Goal: Task Accomplishment & Management: Use online tool/utility

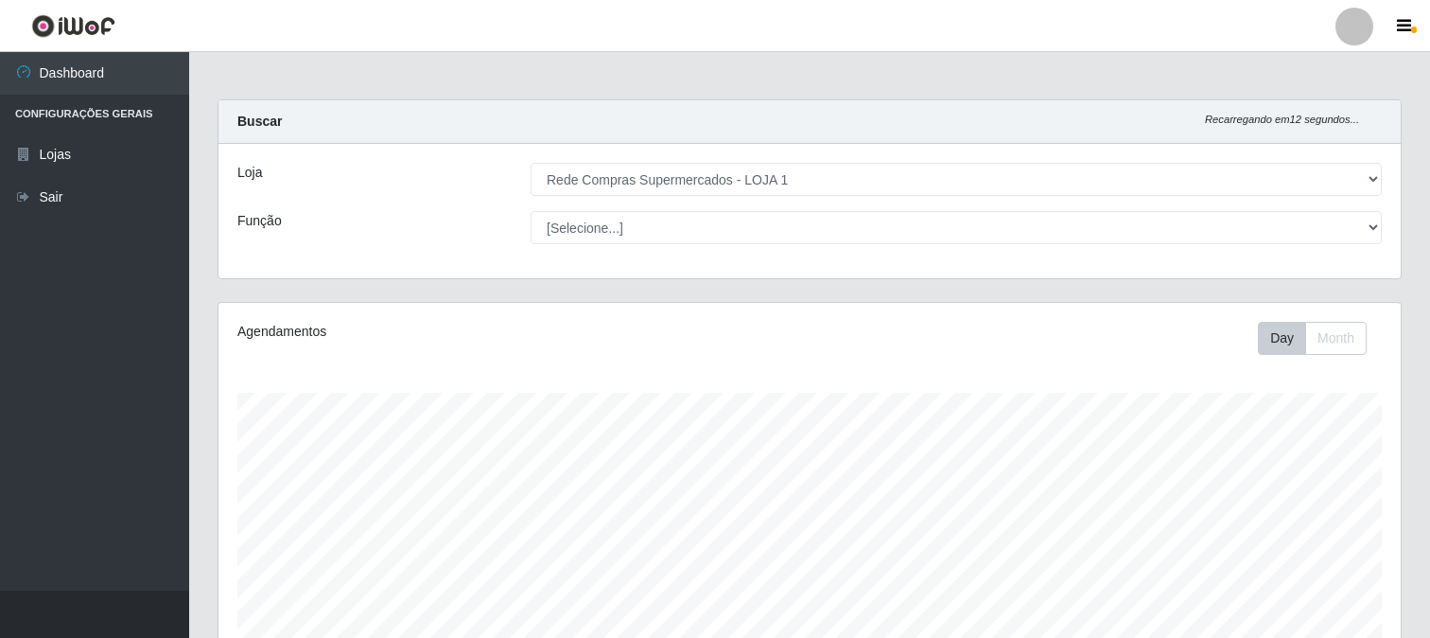
select select "158"
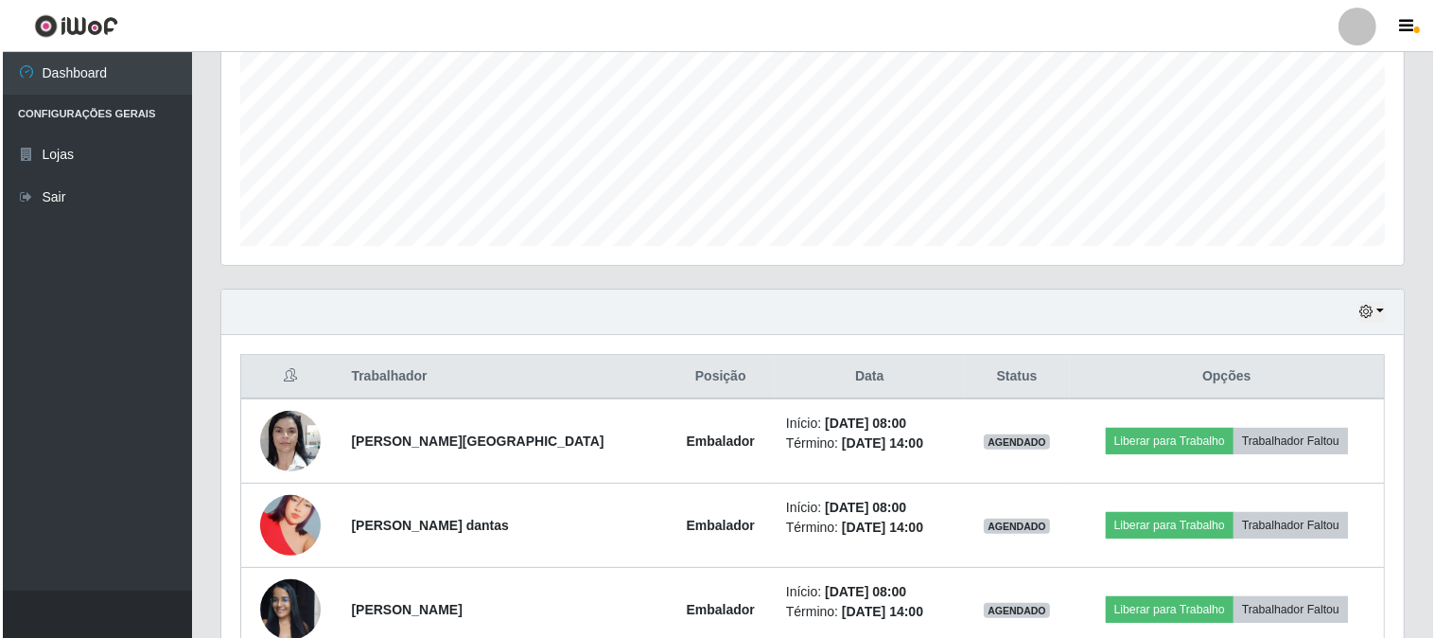
scroll to position [746, 0]
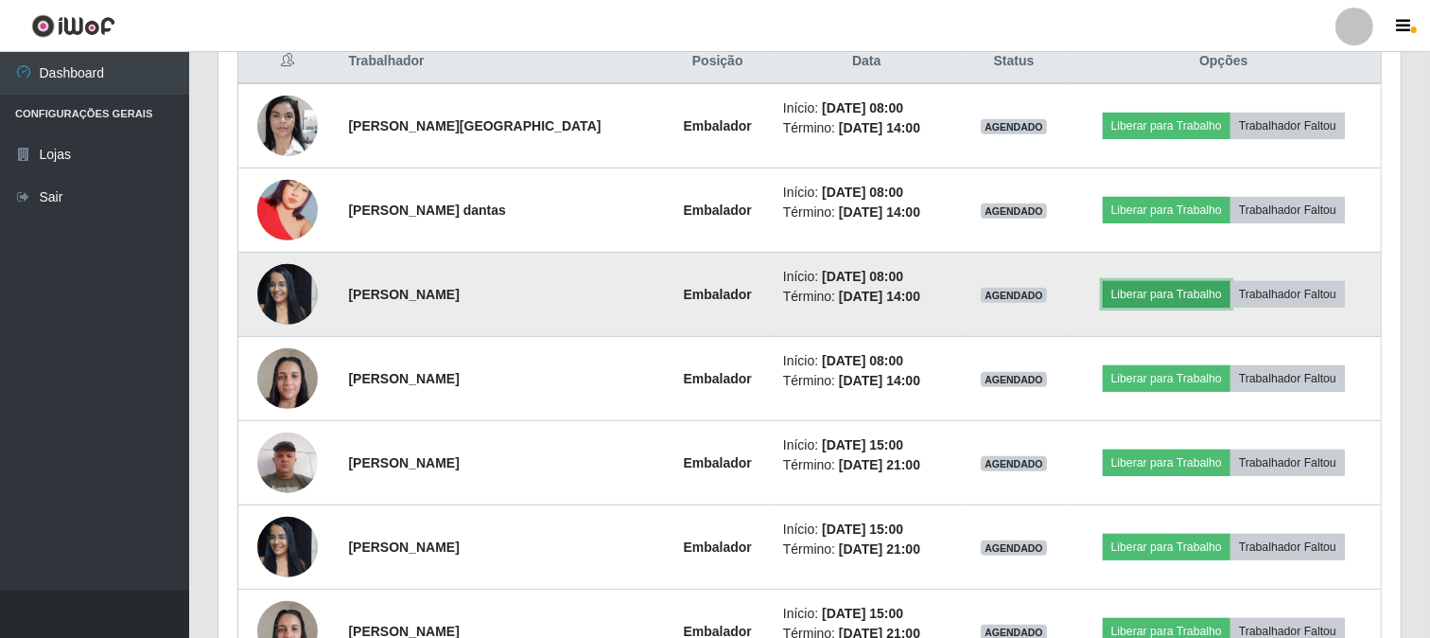
click at [1179, 290] on button "Liberar para Trabalho" at bounding box center [1167, 294] width 128 height 26
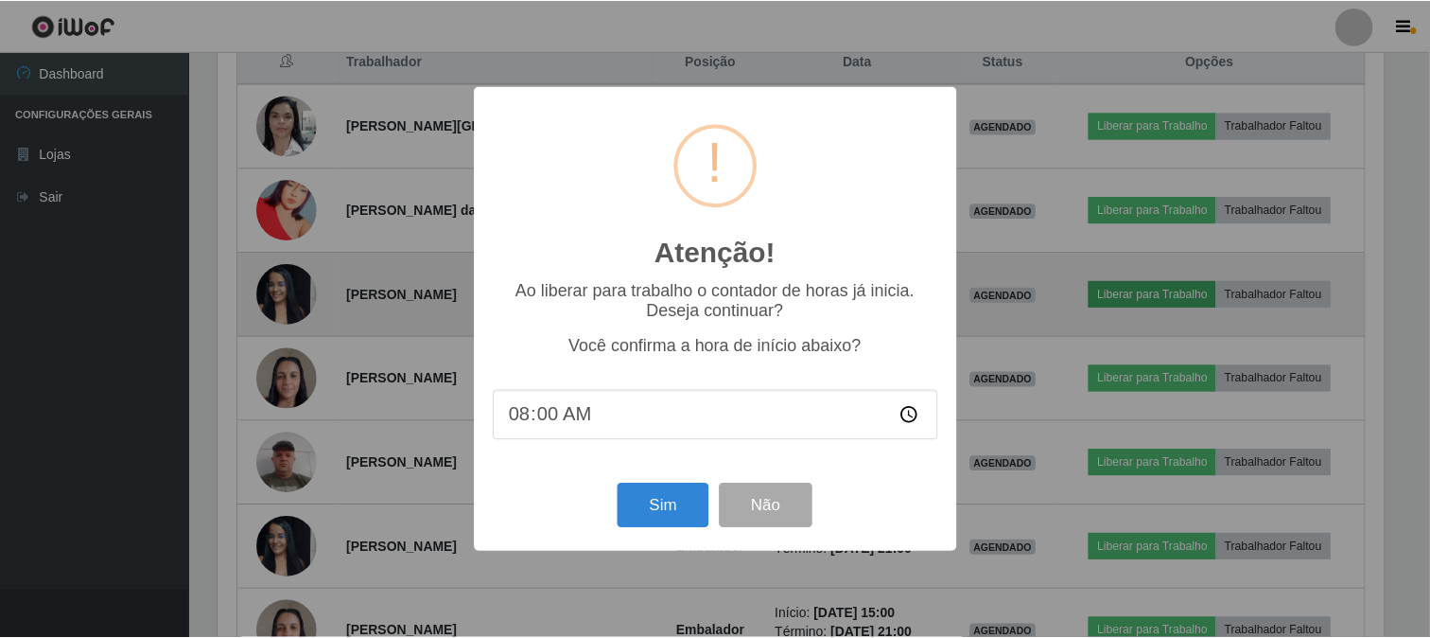
scroll to position [392, 1170]
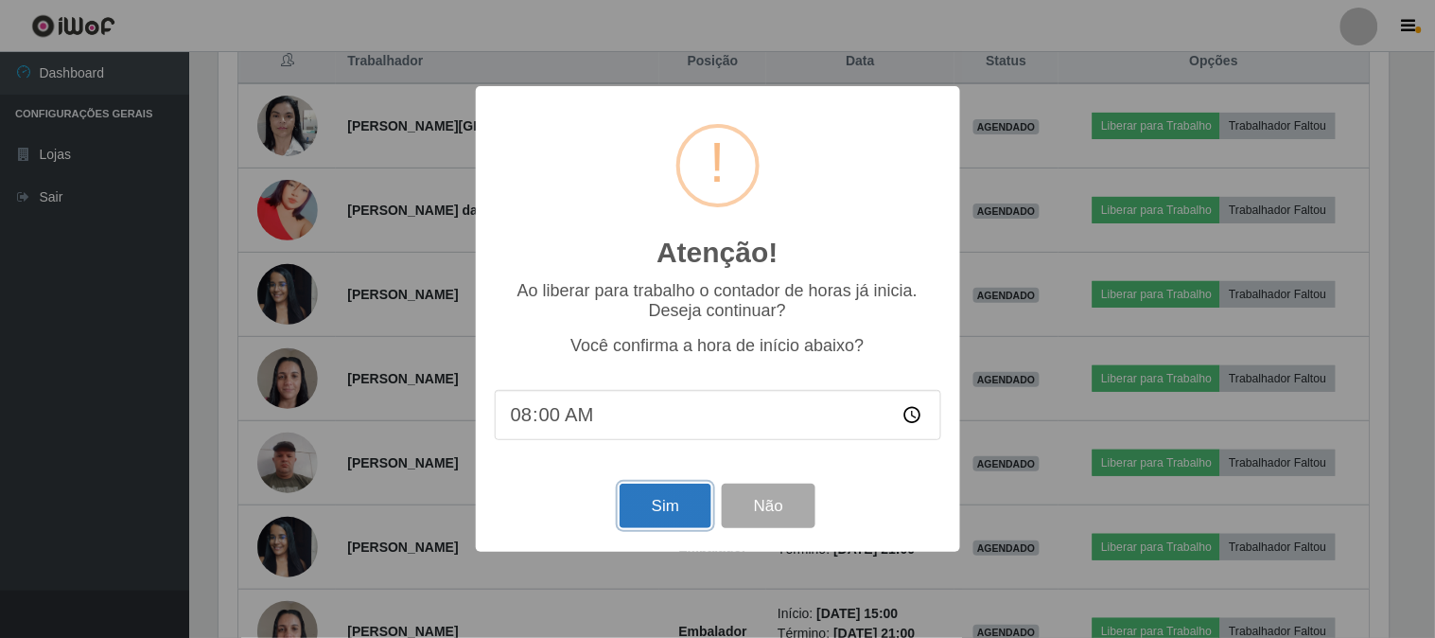
click at [664, 512] on button "Sim" at bounding box center [666, 505] width 92 height 44
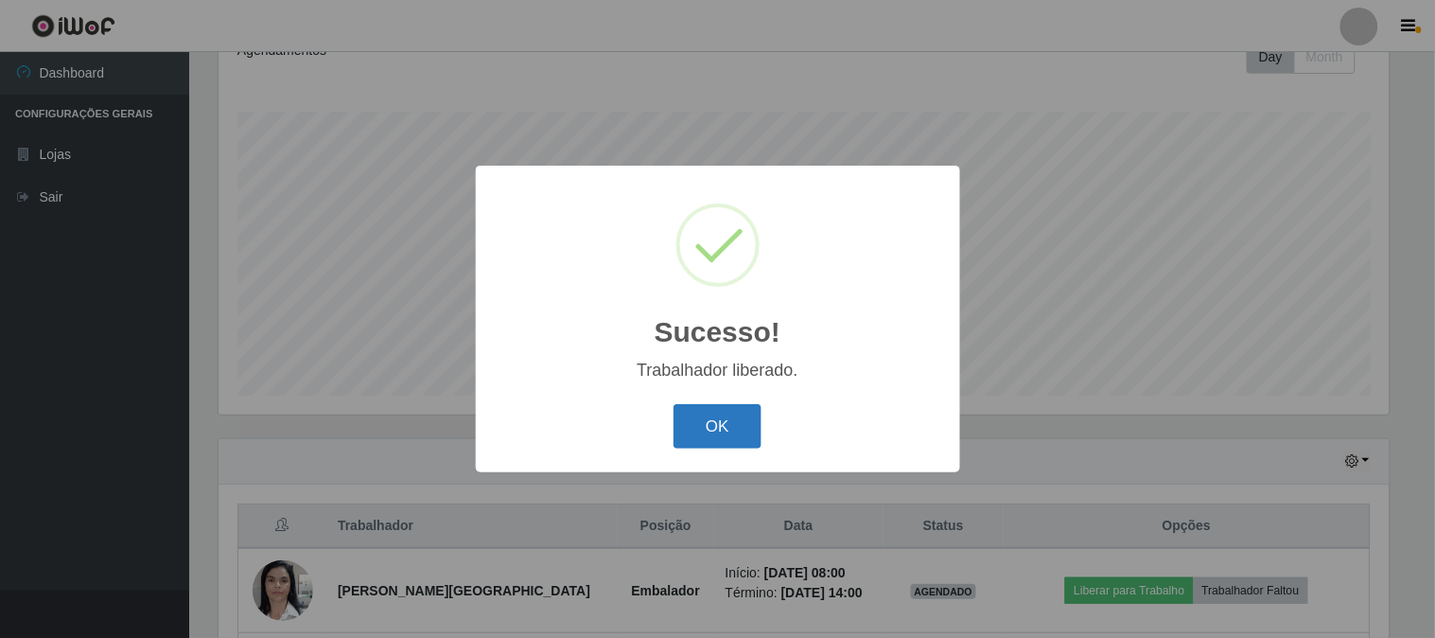
click at [694, 428] on button "OK" at bounding box center [718, 426] width 88 height 44
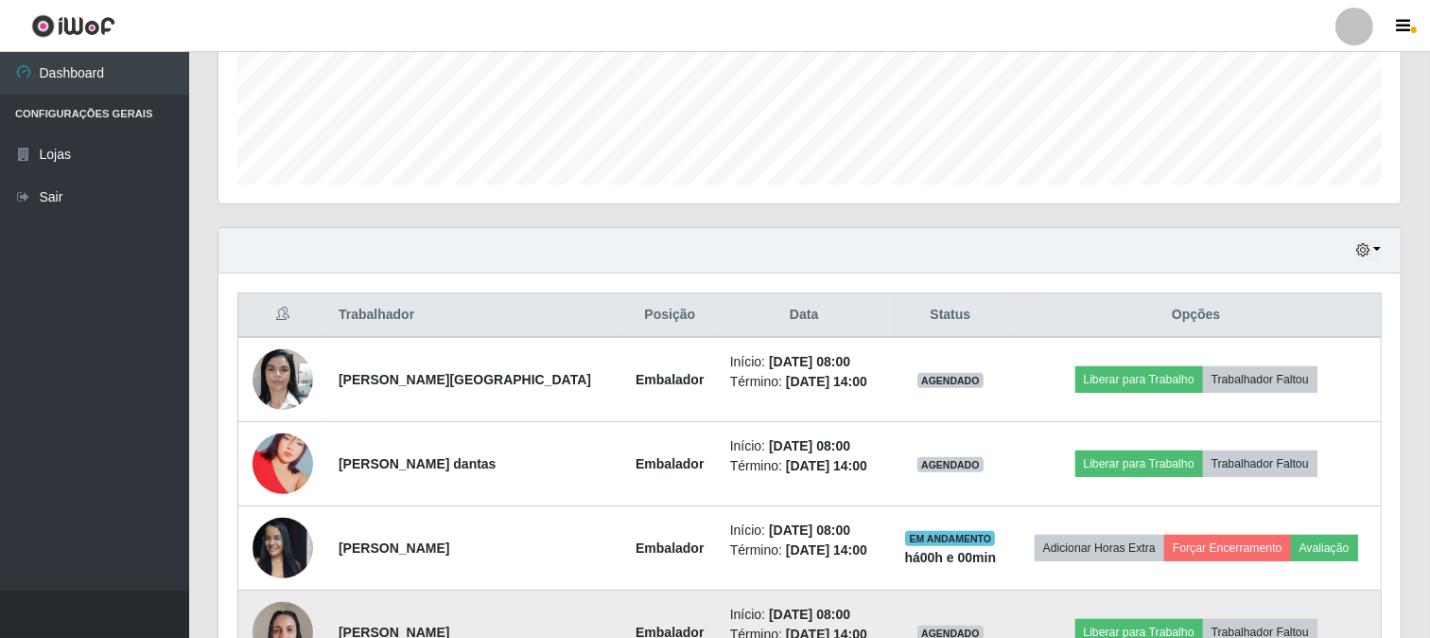
scroll to position [702, 0]
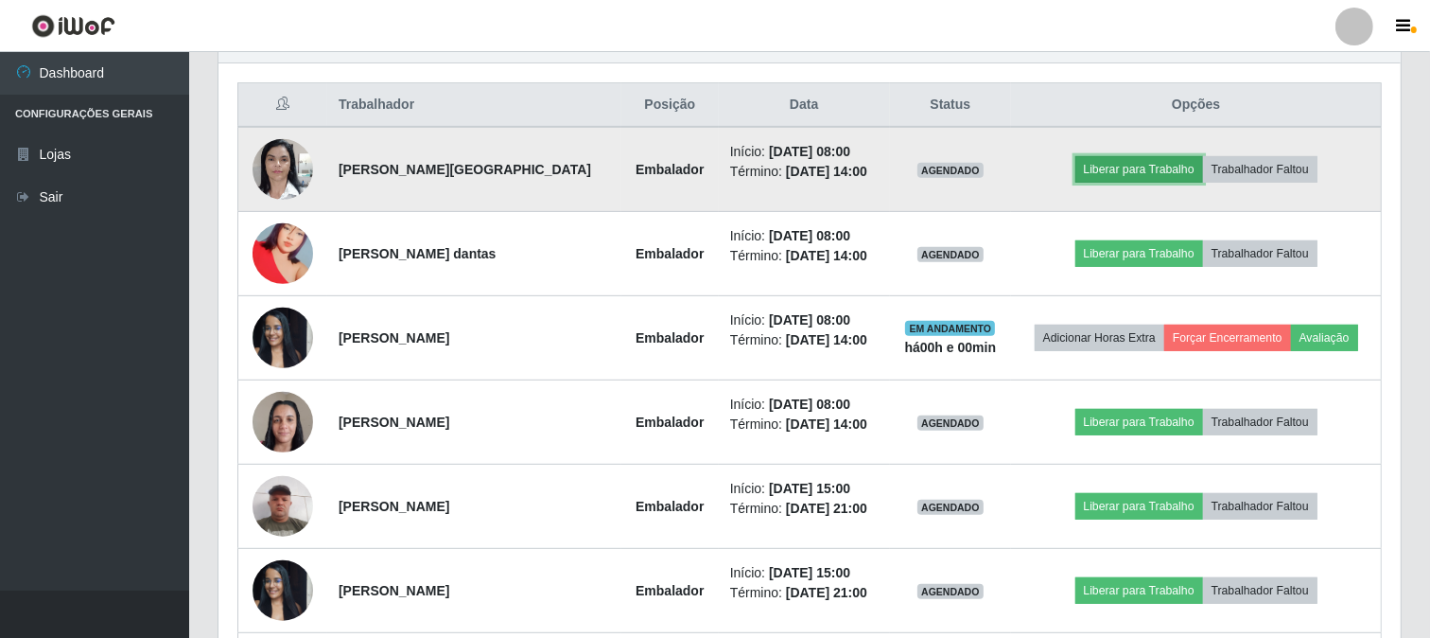
click at [1094, 170] on button "Liberar para Trabalho" at bounding box center [1140, 169] width 128 height 26
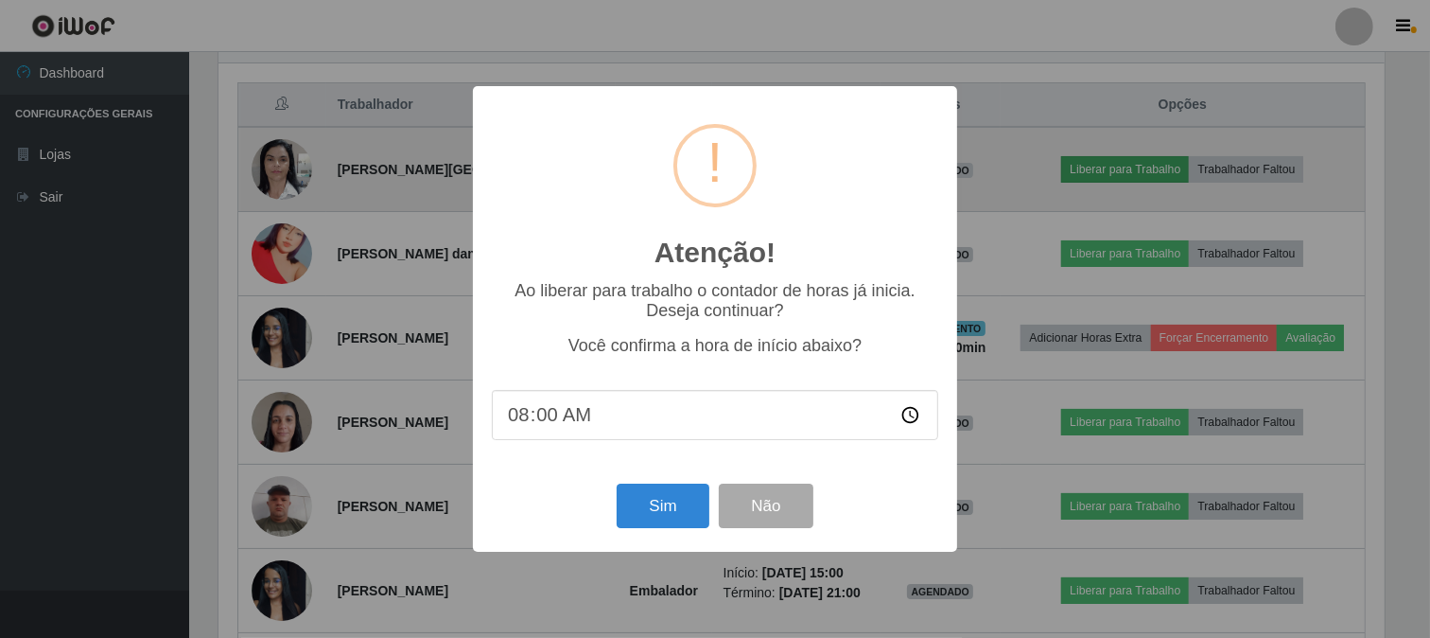
scroll to position [392, 1170]
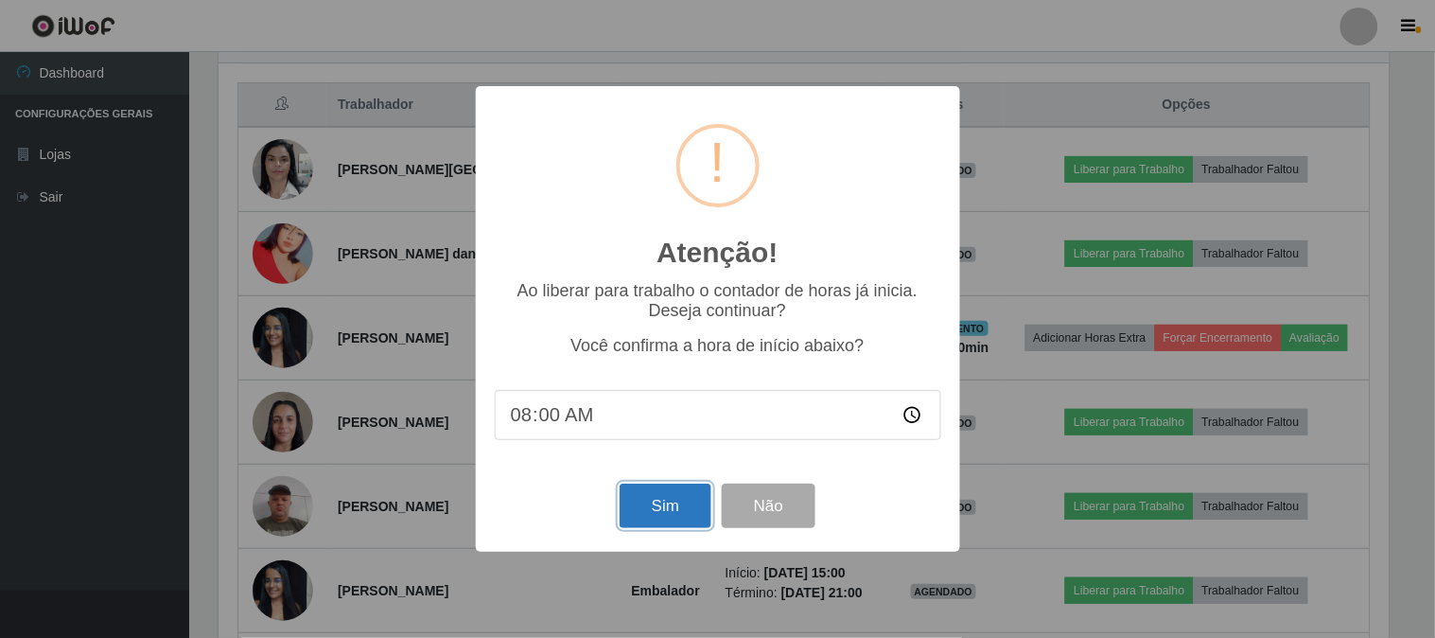
click at [673, 512] on button "Sim" at bounding box center [666, 505] width 92 height 44
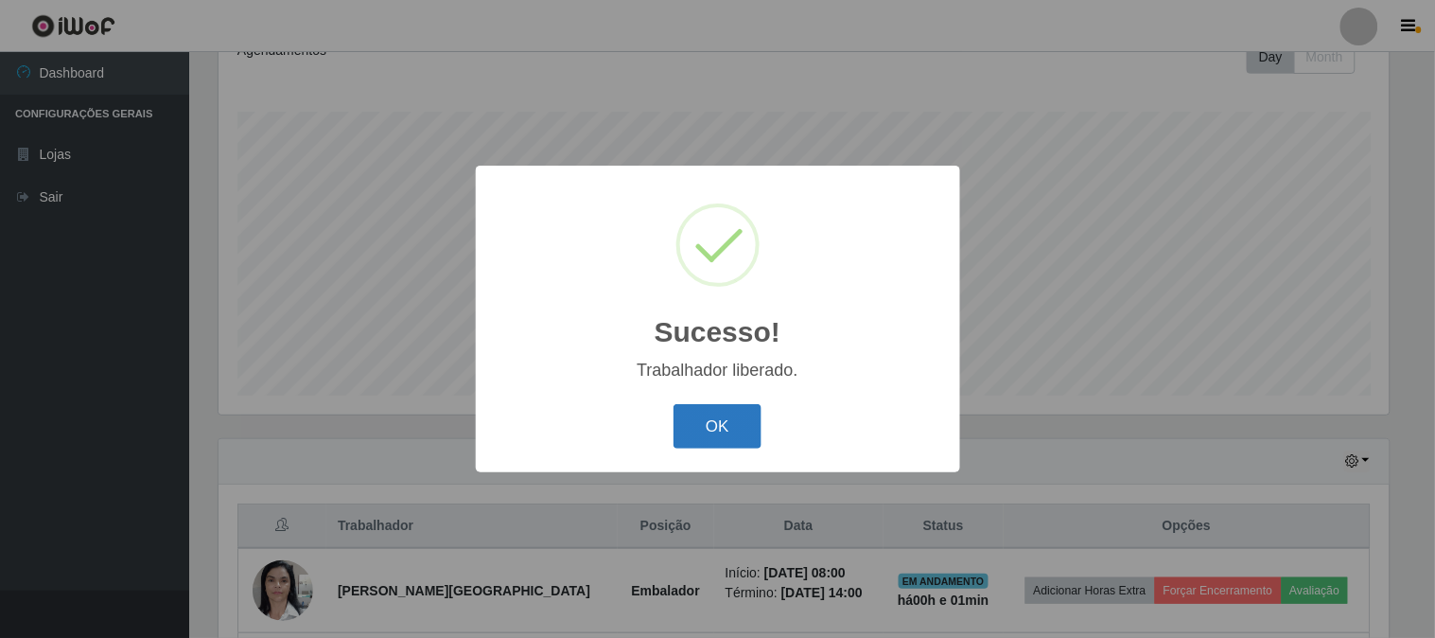
click at [702, 448] on button "OK" at bounding box center [718, 426] width 88 height 44
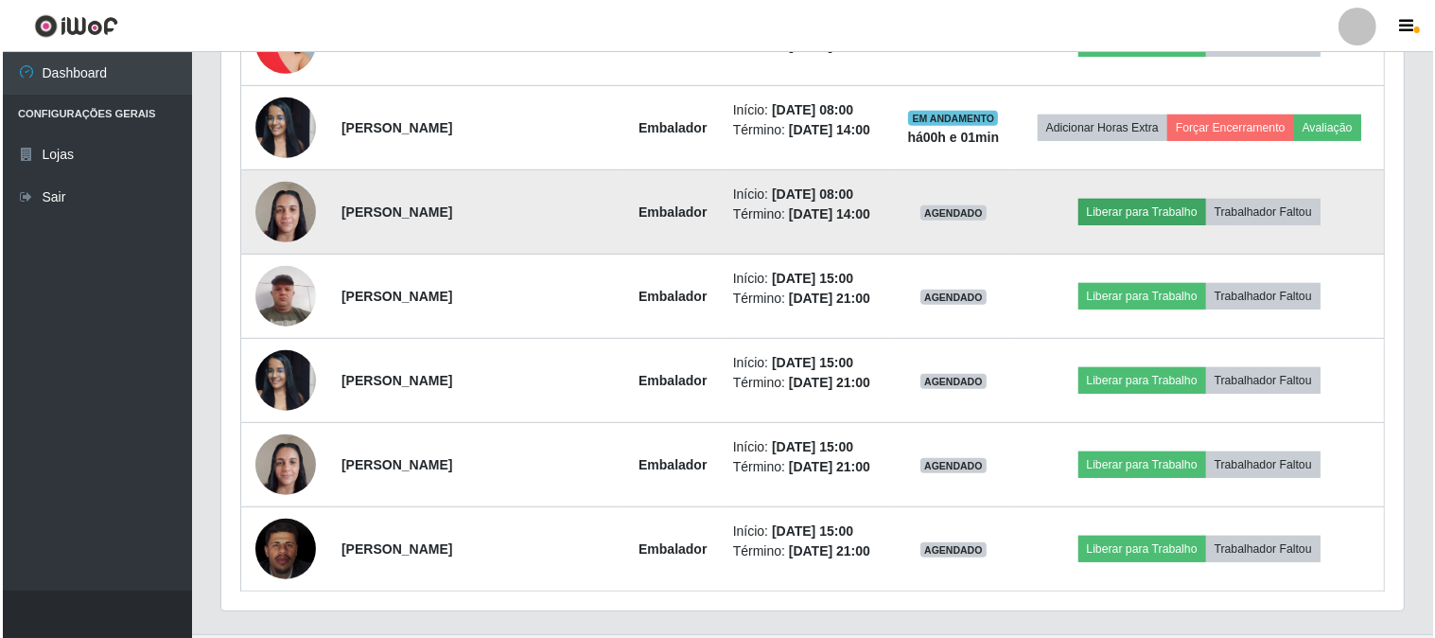
scroll to position [956, 0]
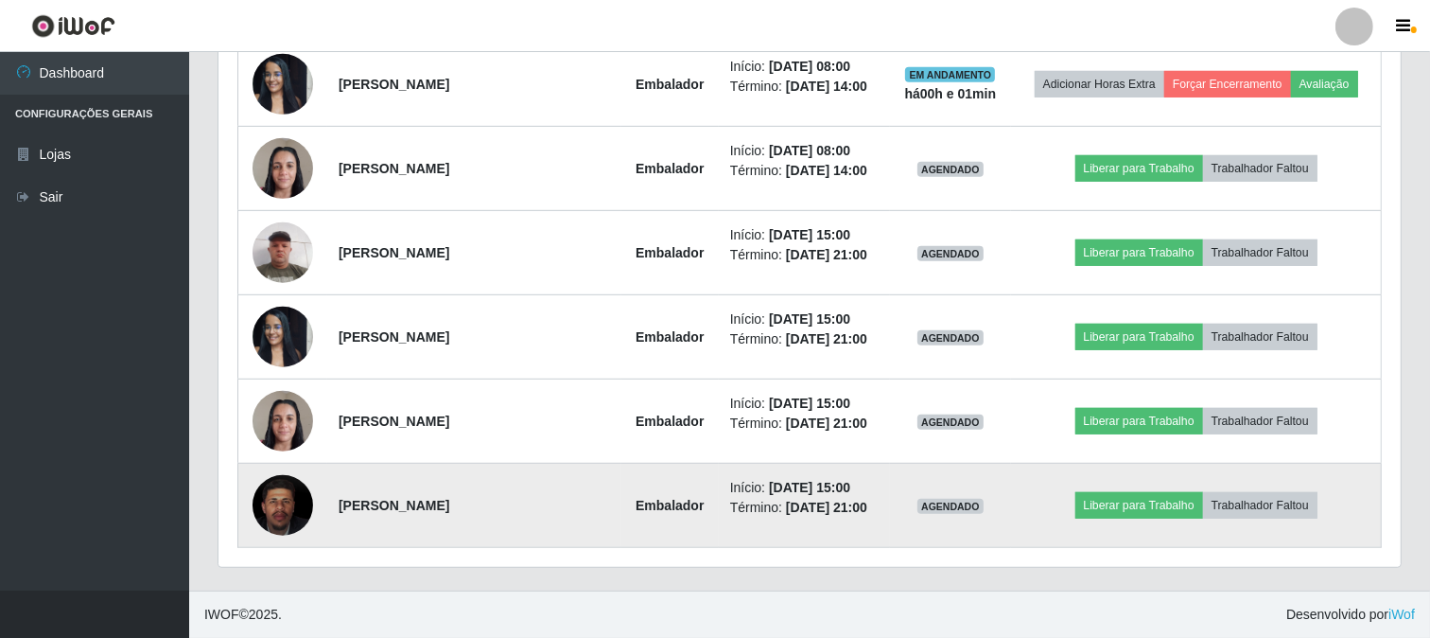
click at [278, 517] on img at bounding box center [283, 505] width 61 height 75
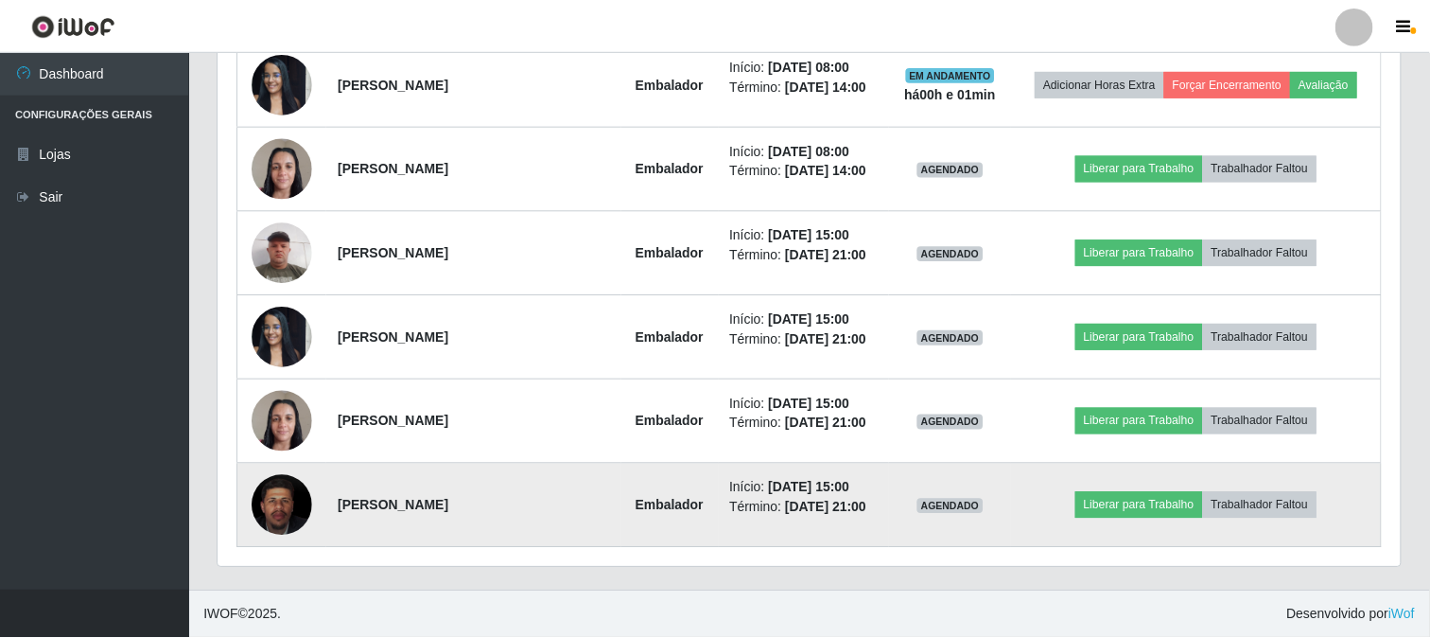
scroll to position [392, 1170]
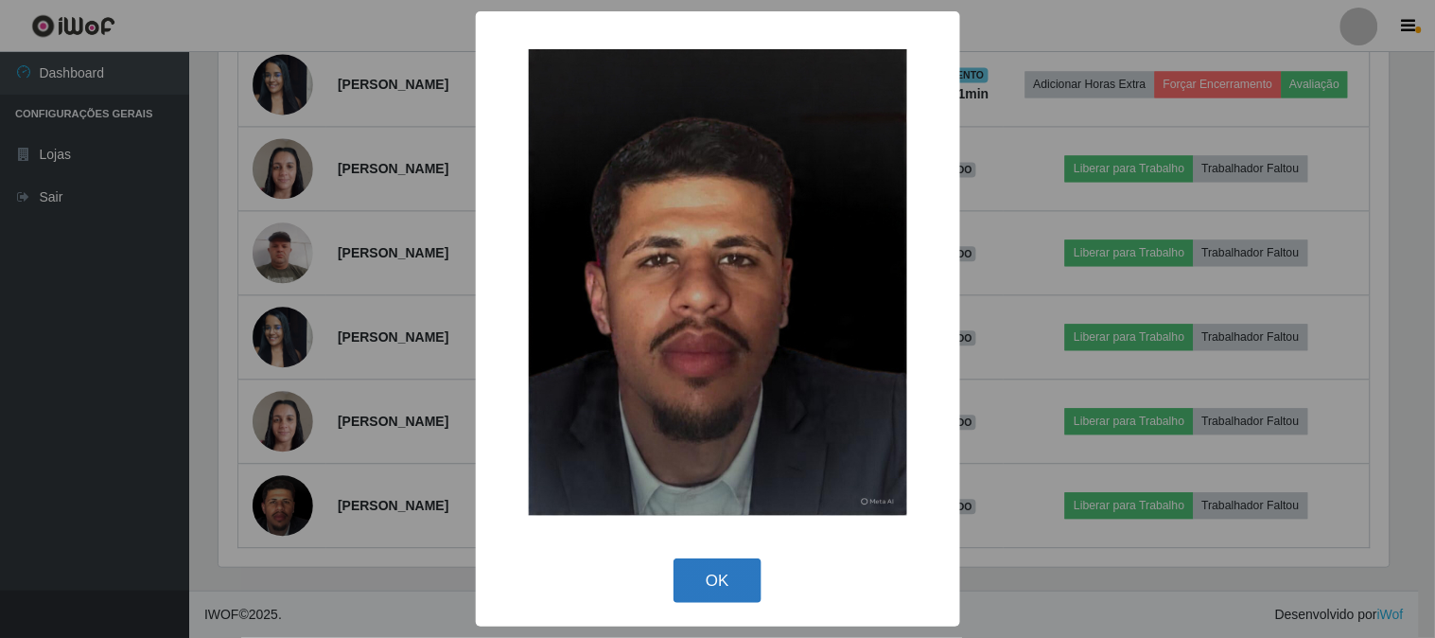
click at [704, 570] on button "OK" at bounding box center [718, 580] width 88 height 44
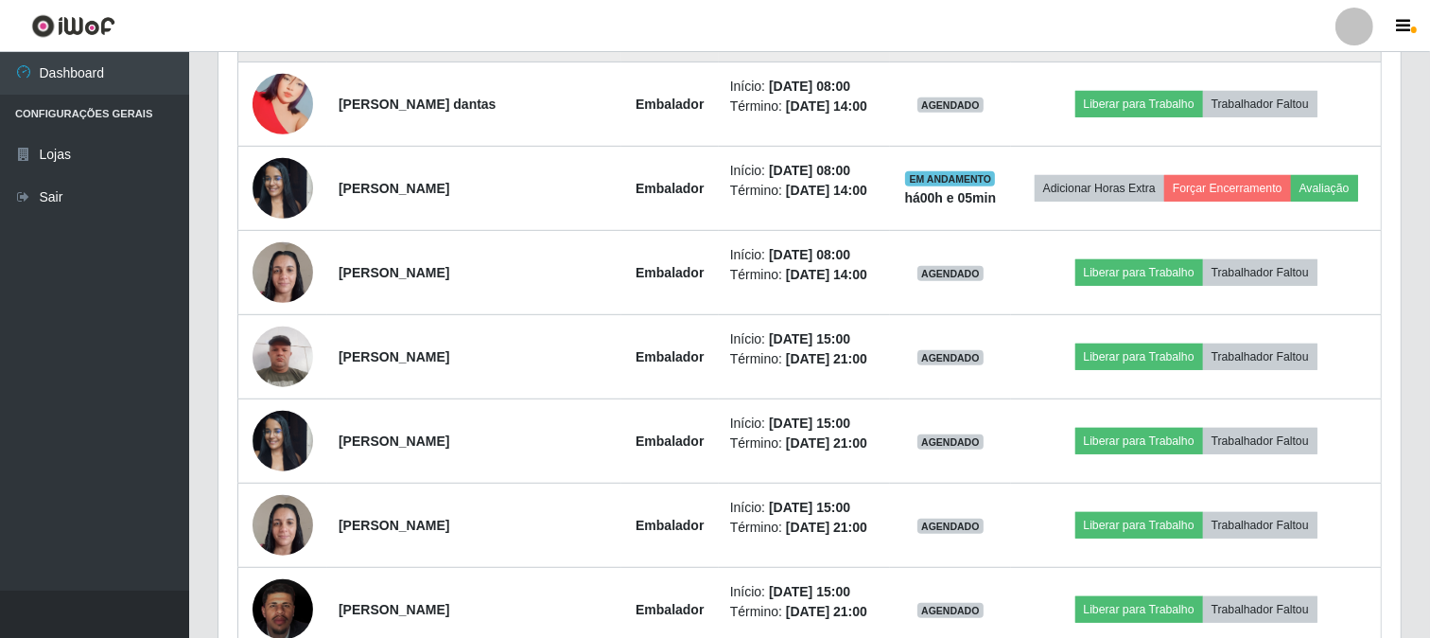
scroll to position [746, 0]
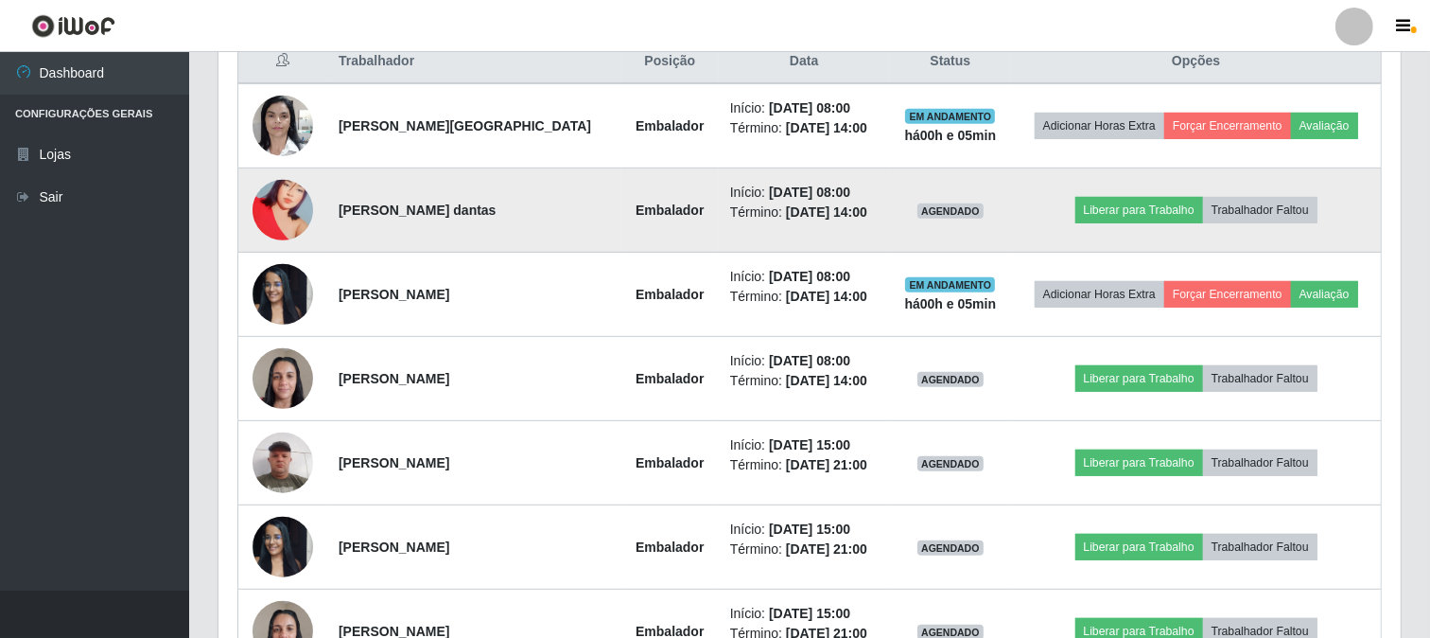
click at [278, 206] on img at bounding box center [283, 210] width 61 height 108
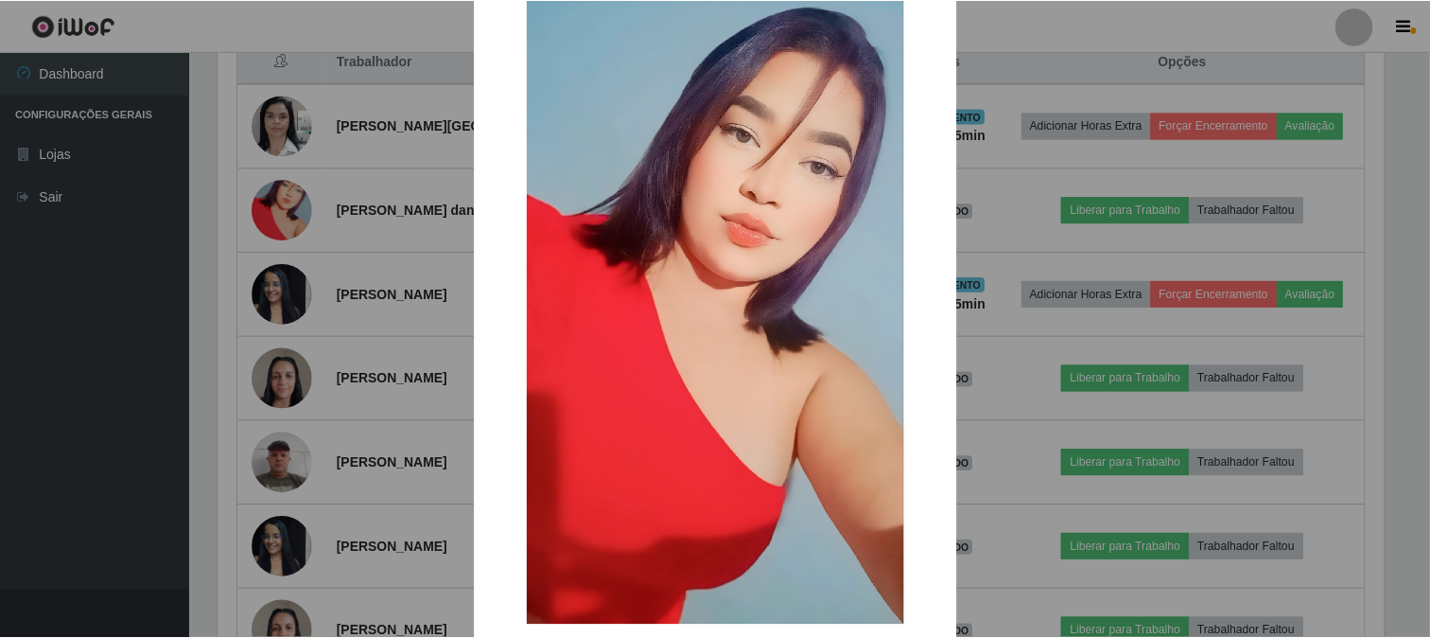
scroll to position [199, 0]
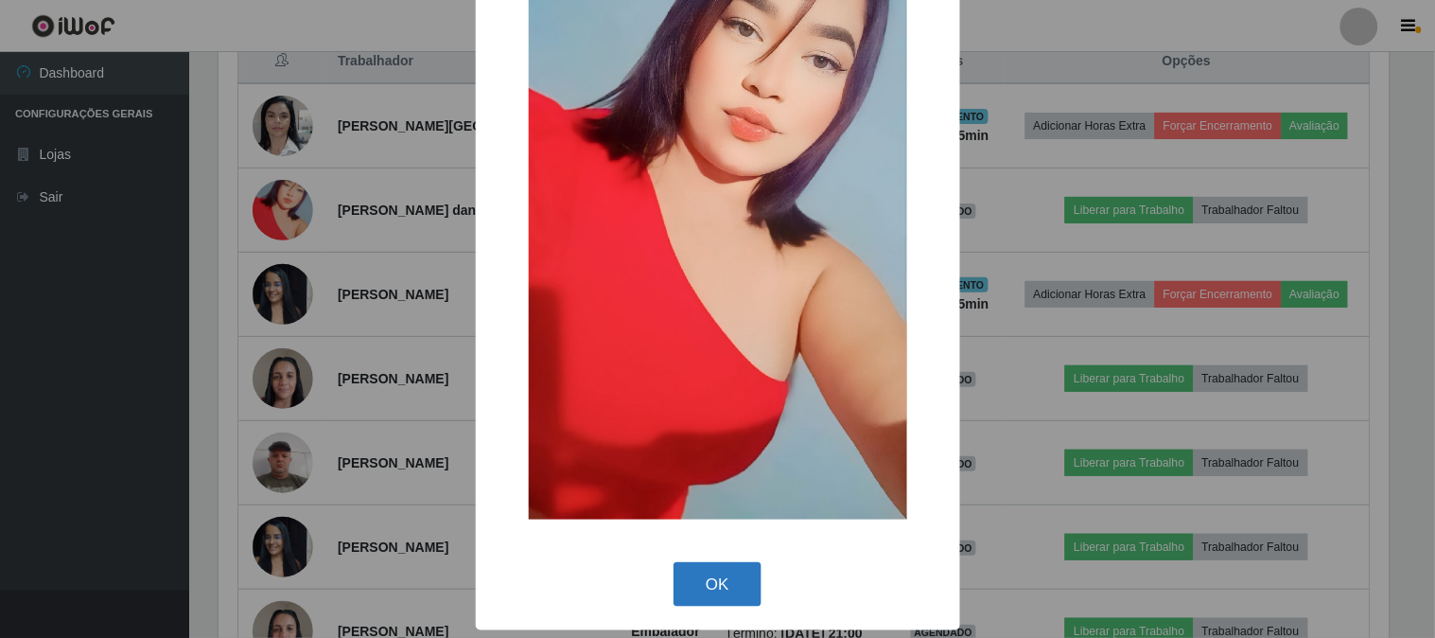
click at [704, 562] on button "OK" at bounding box center [718, 584] width 88 height 44
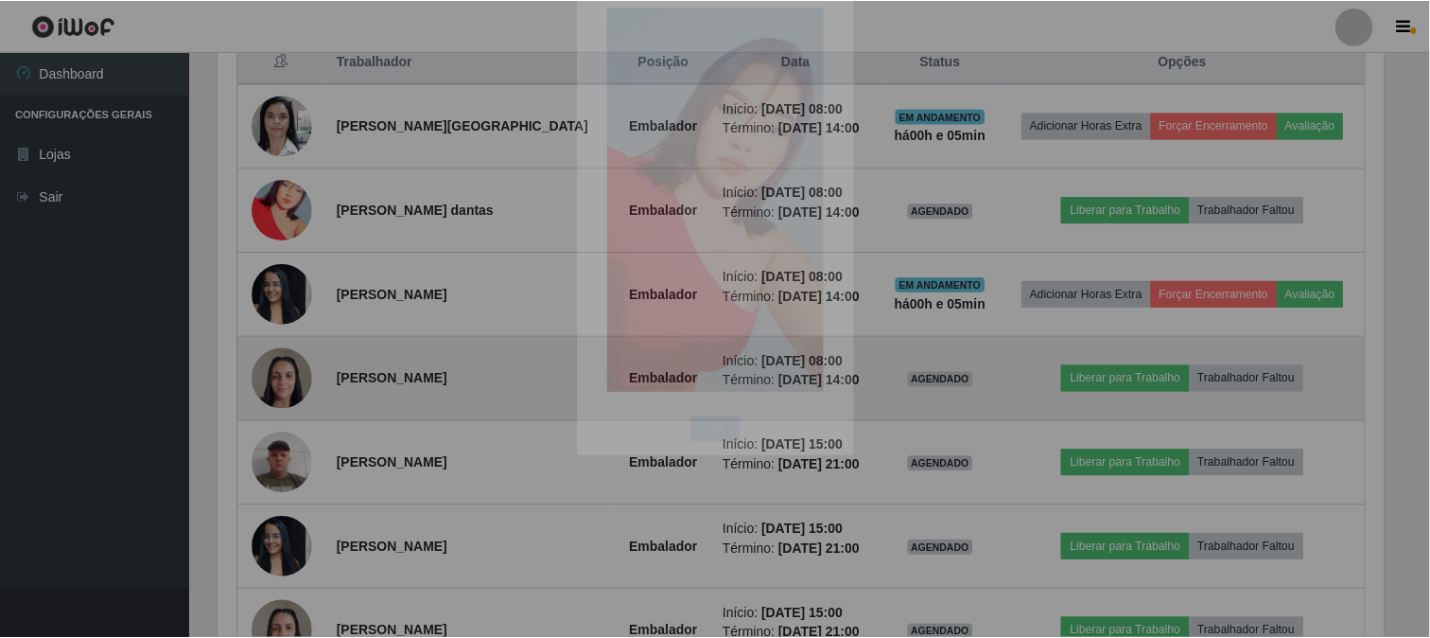
scroll to position [392, 1183]
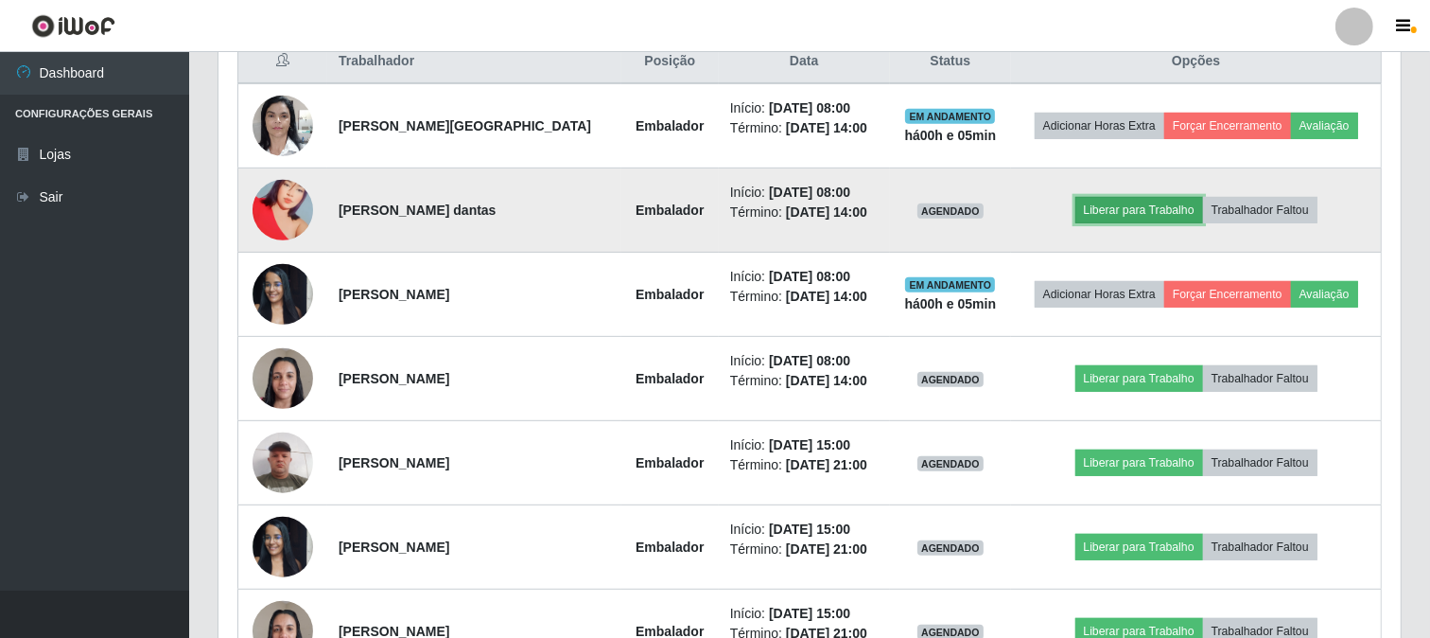
click at [1117, 212] on button "Liberar para Trabalho" at bounding box center [1140, 210] width 128 height 26
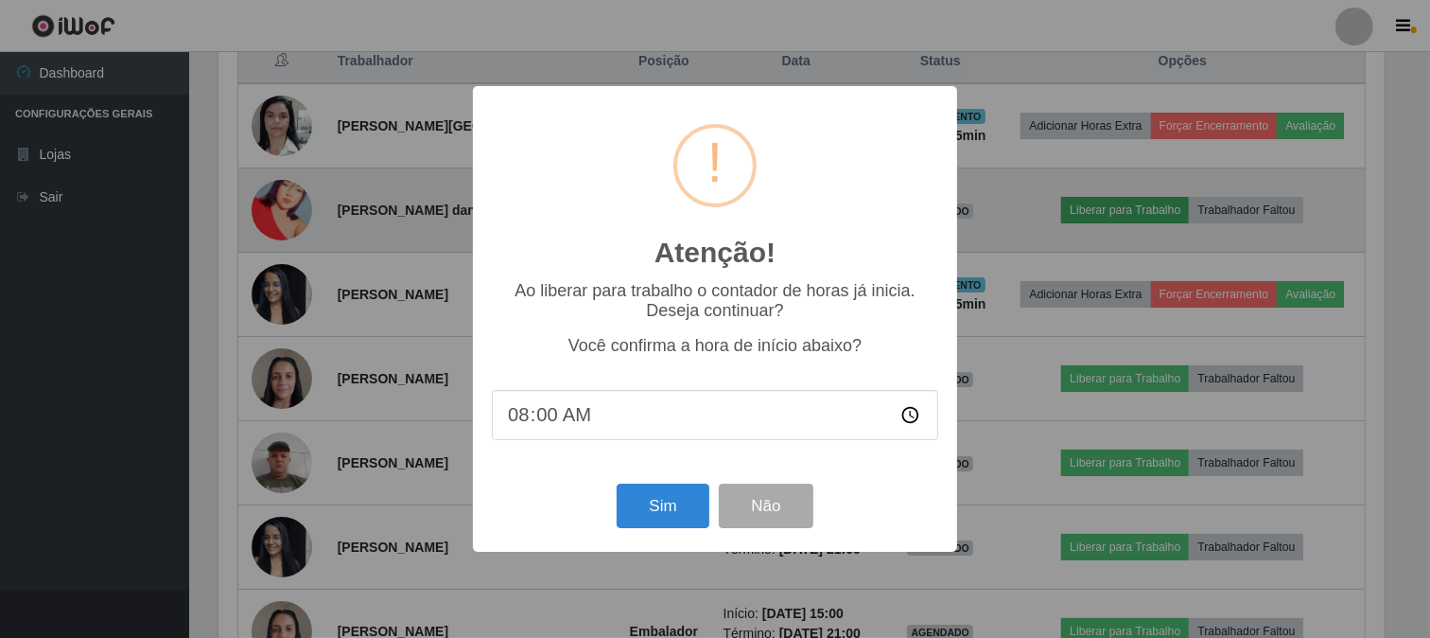
scroll to position [392, 1170]
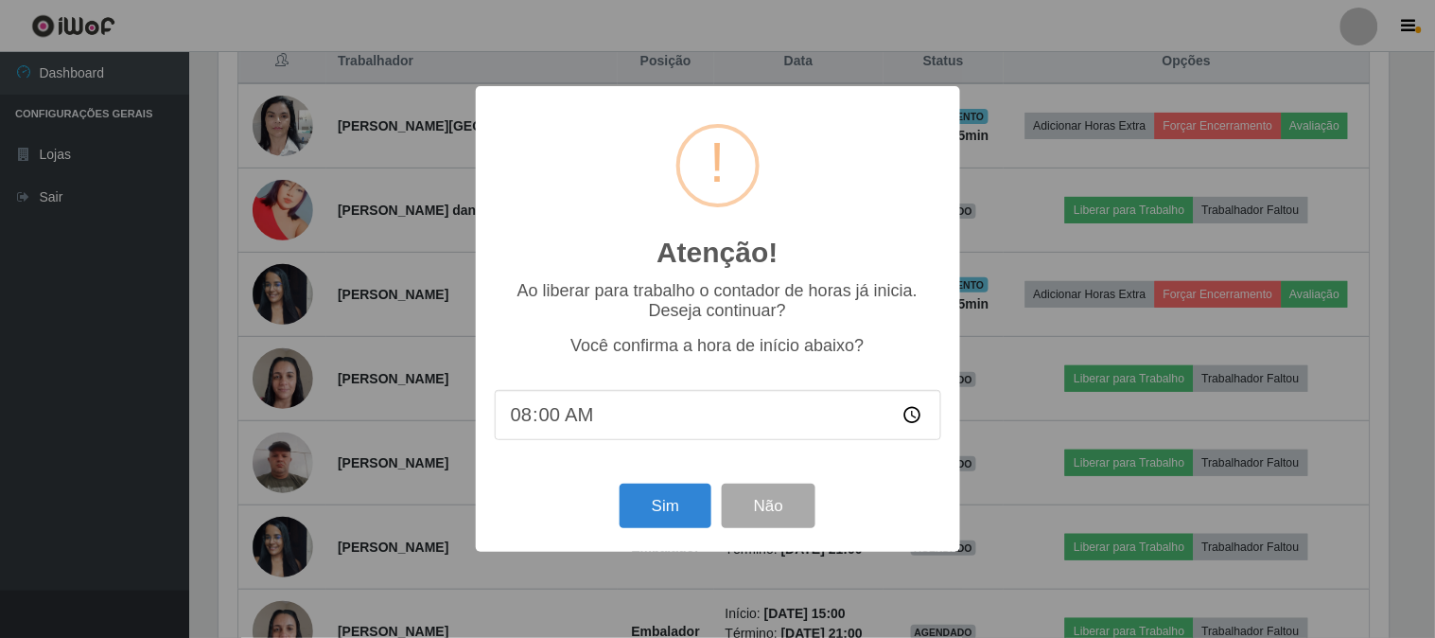
type input "08:05"
click at [675, 509] on button "Sim" at bounding box center [666, 505] width 92 height 44
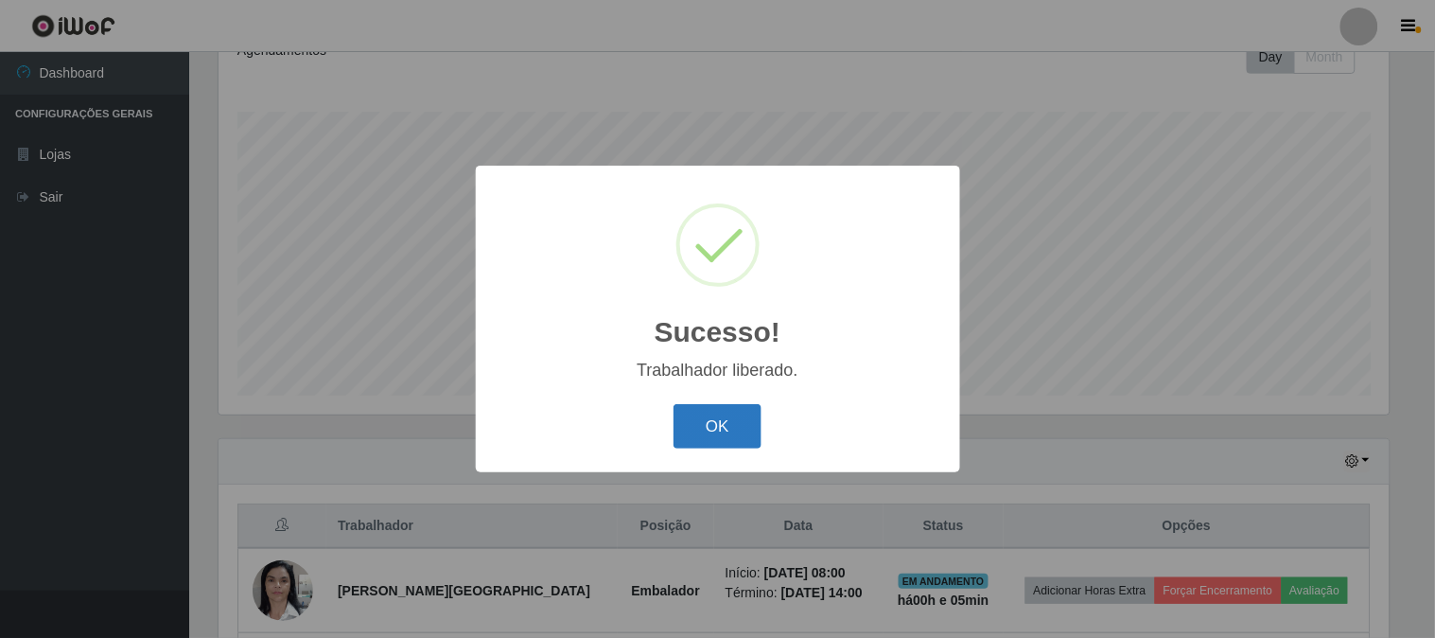
click at [716, 422] on button "OK" at bounding box center [718, 426] width 88 height 44
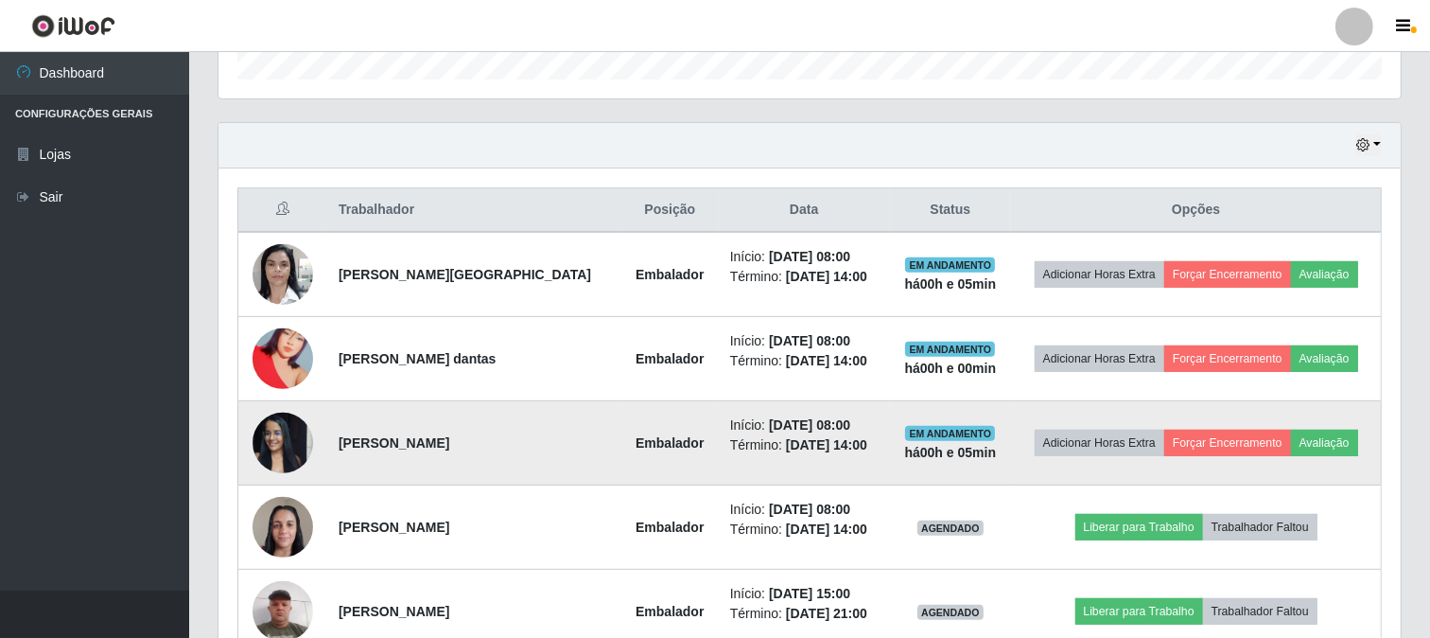
scroll to position [702, 0]
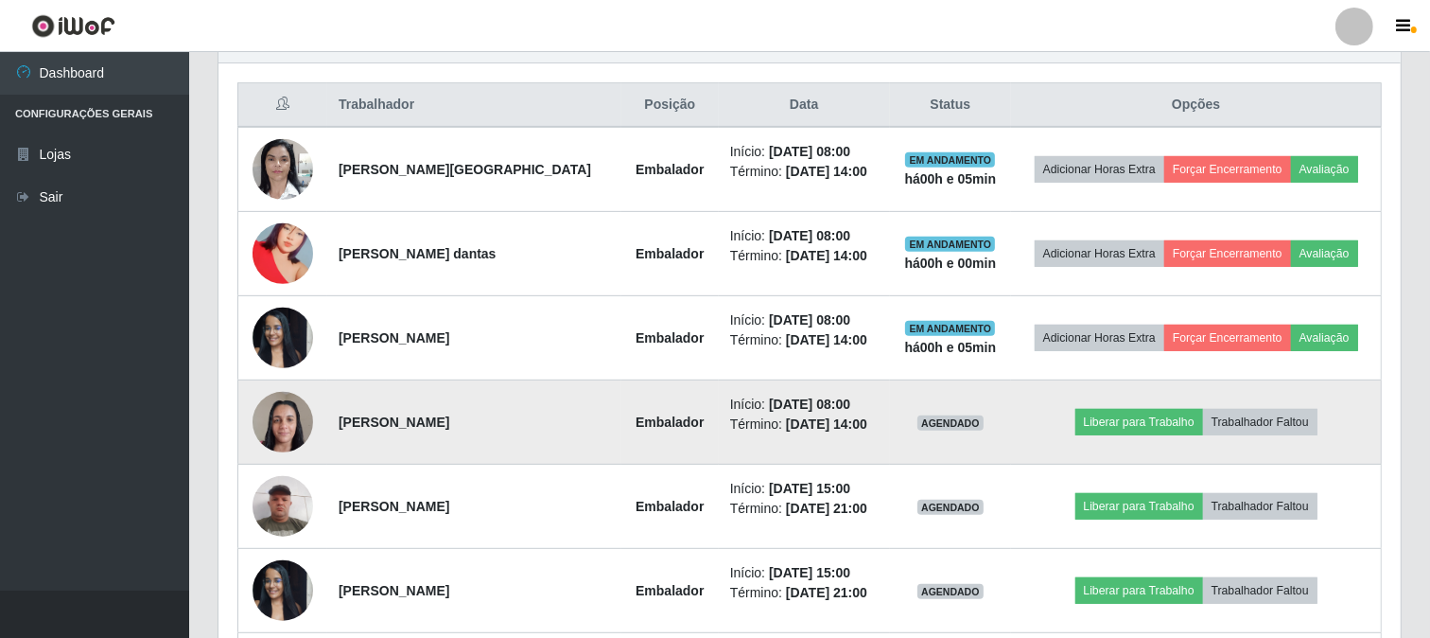
click at [274, 408] on img at bounding box center [283, 421] width 61 height 80
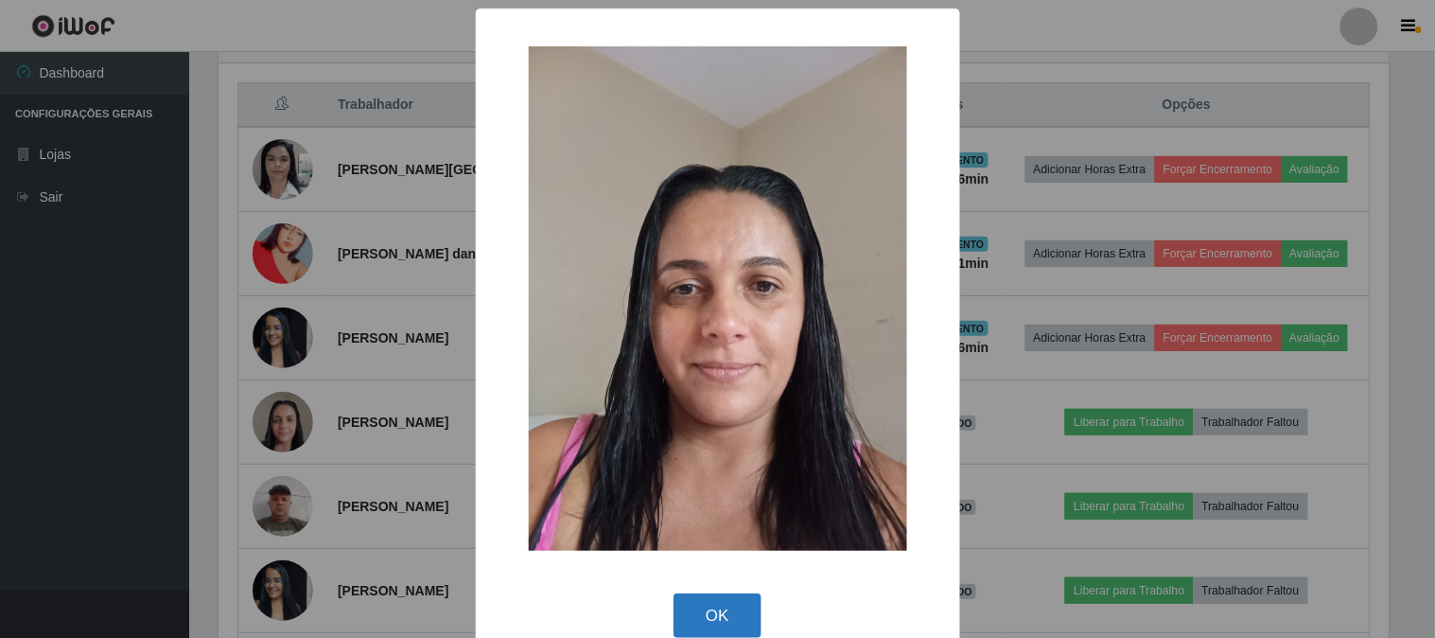
click at [728, 619] on button "OK" at bounding box center [718, 615] width 88 height 44
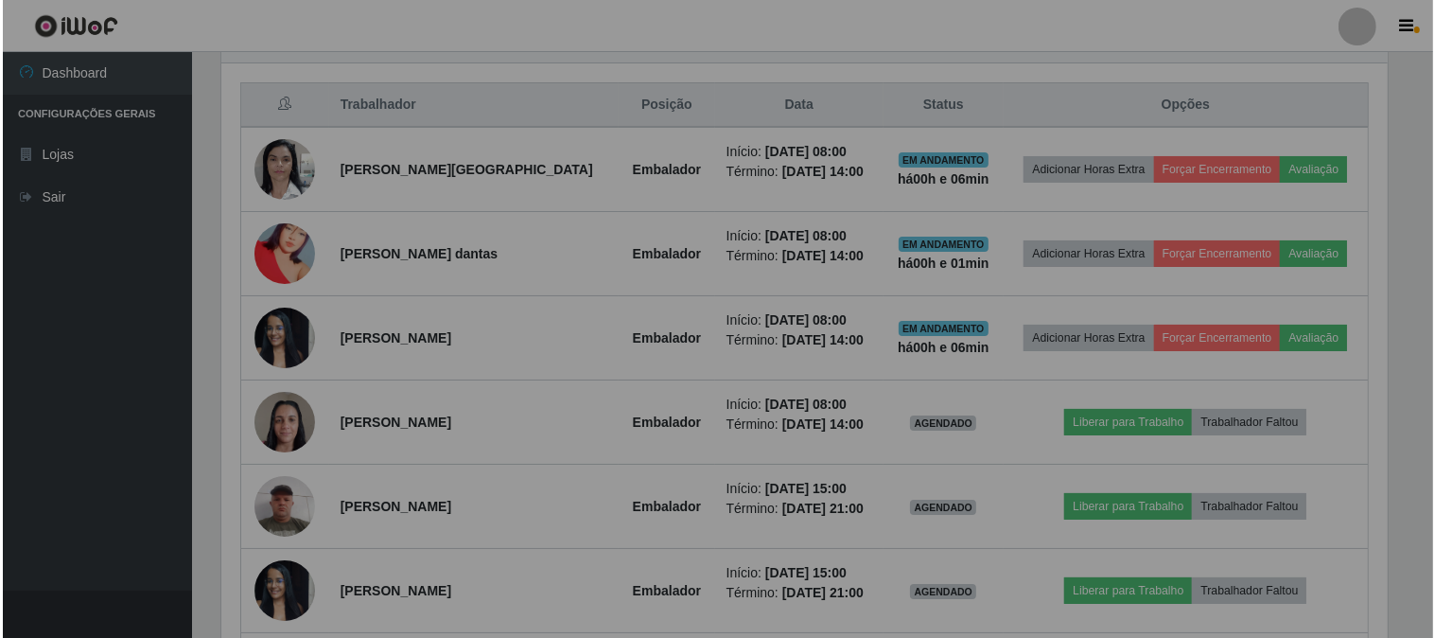
scroll to position [392, 1183]
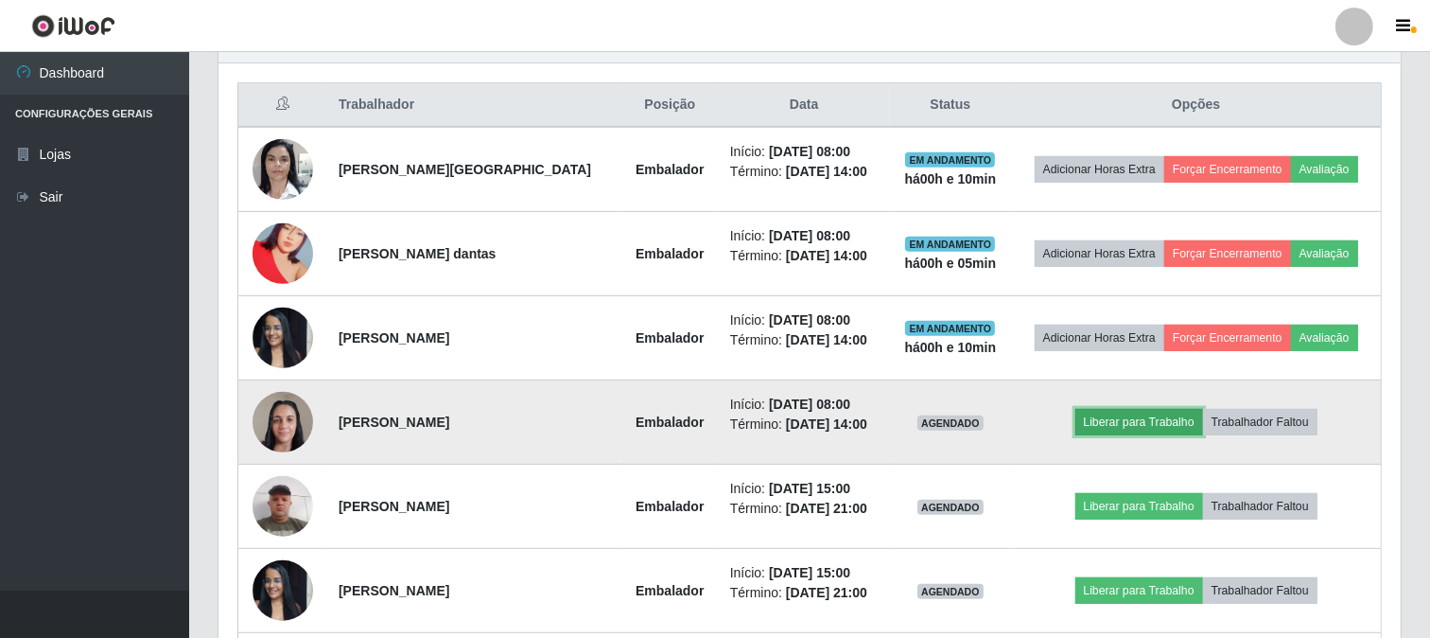
click at [1164, 418] on button "Liberar para Trabalho" at bounding box center [1140, 422] width 128 height 26
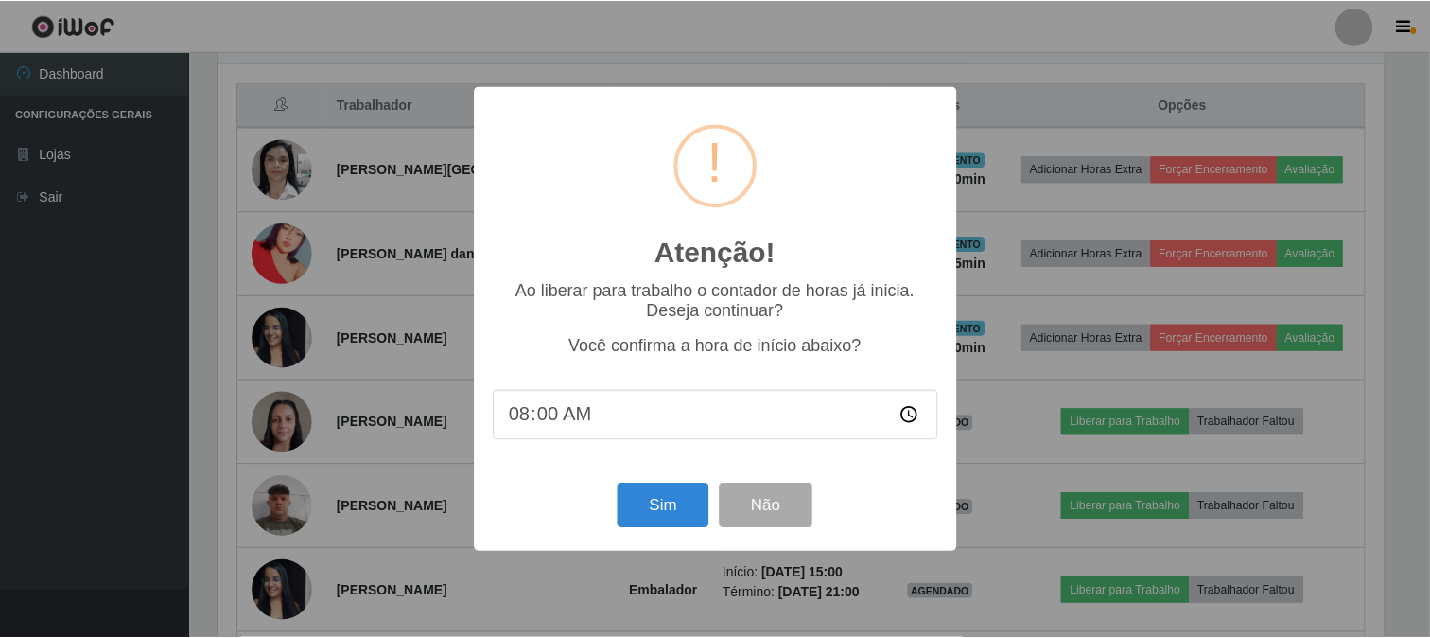
scroll to position [392, 1170]
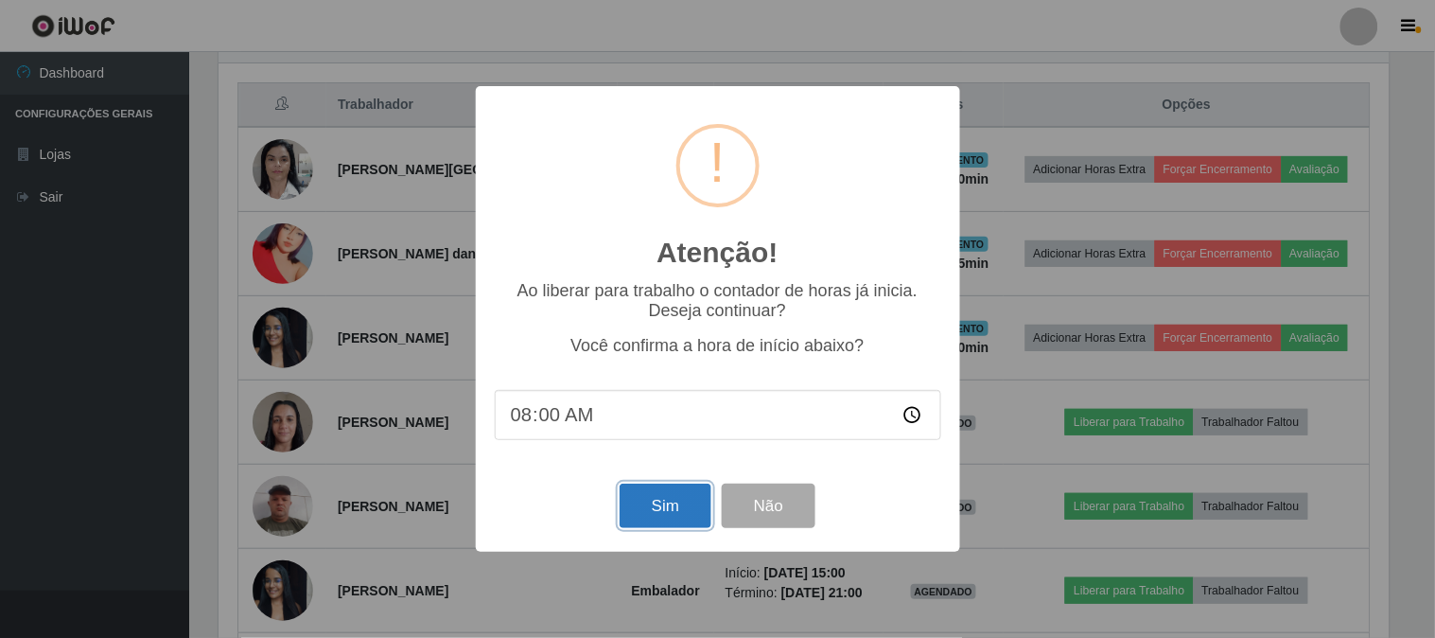
click at [694, 506] on button "Sim" at bounding box center [666, 505] width 92 height 44
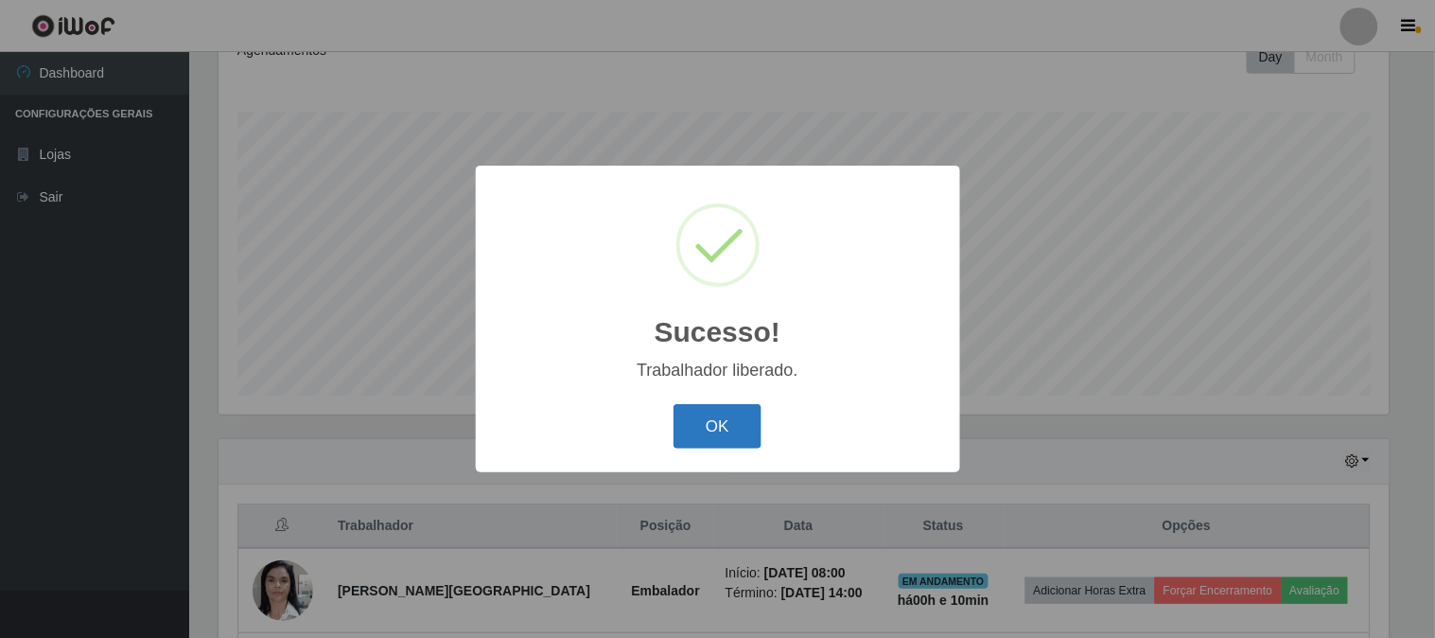
click at [728, 419] on button "OK" at bounding box center [718, 426] width 88 height 44
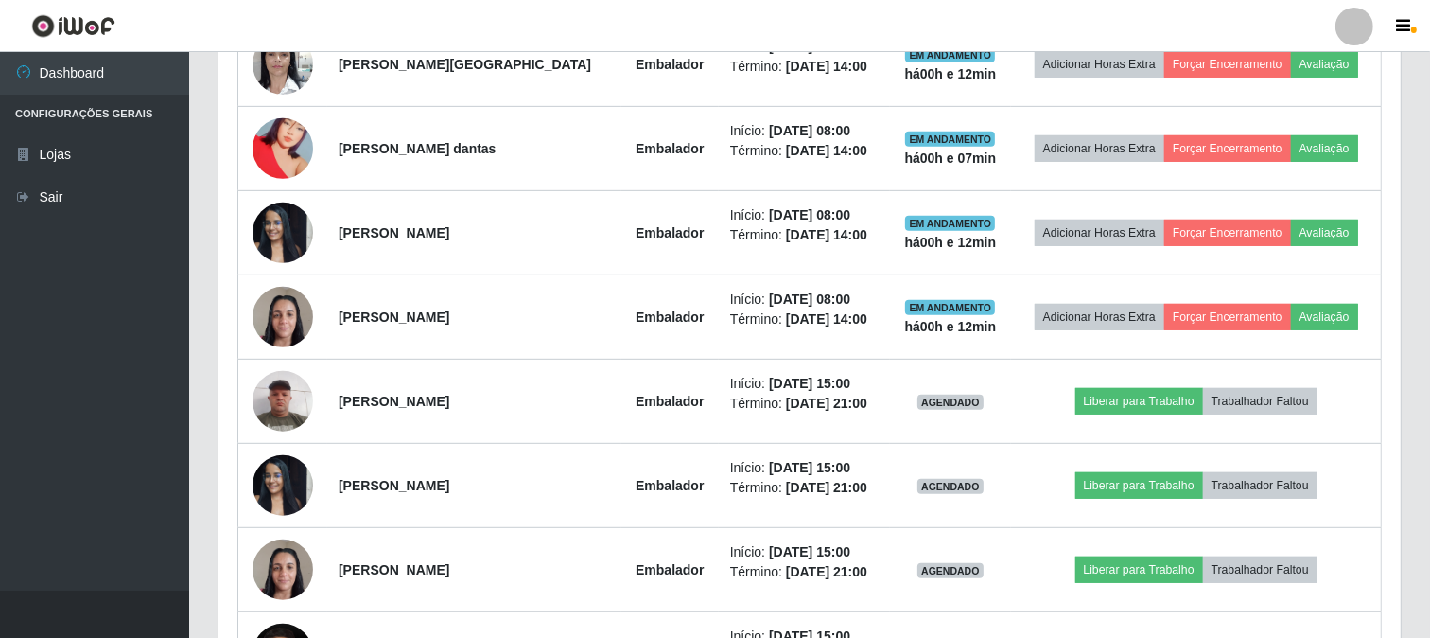
scroll to position [912, 0]
